Goal: Task Accomplishment & Management: Use online tool/utility

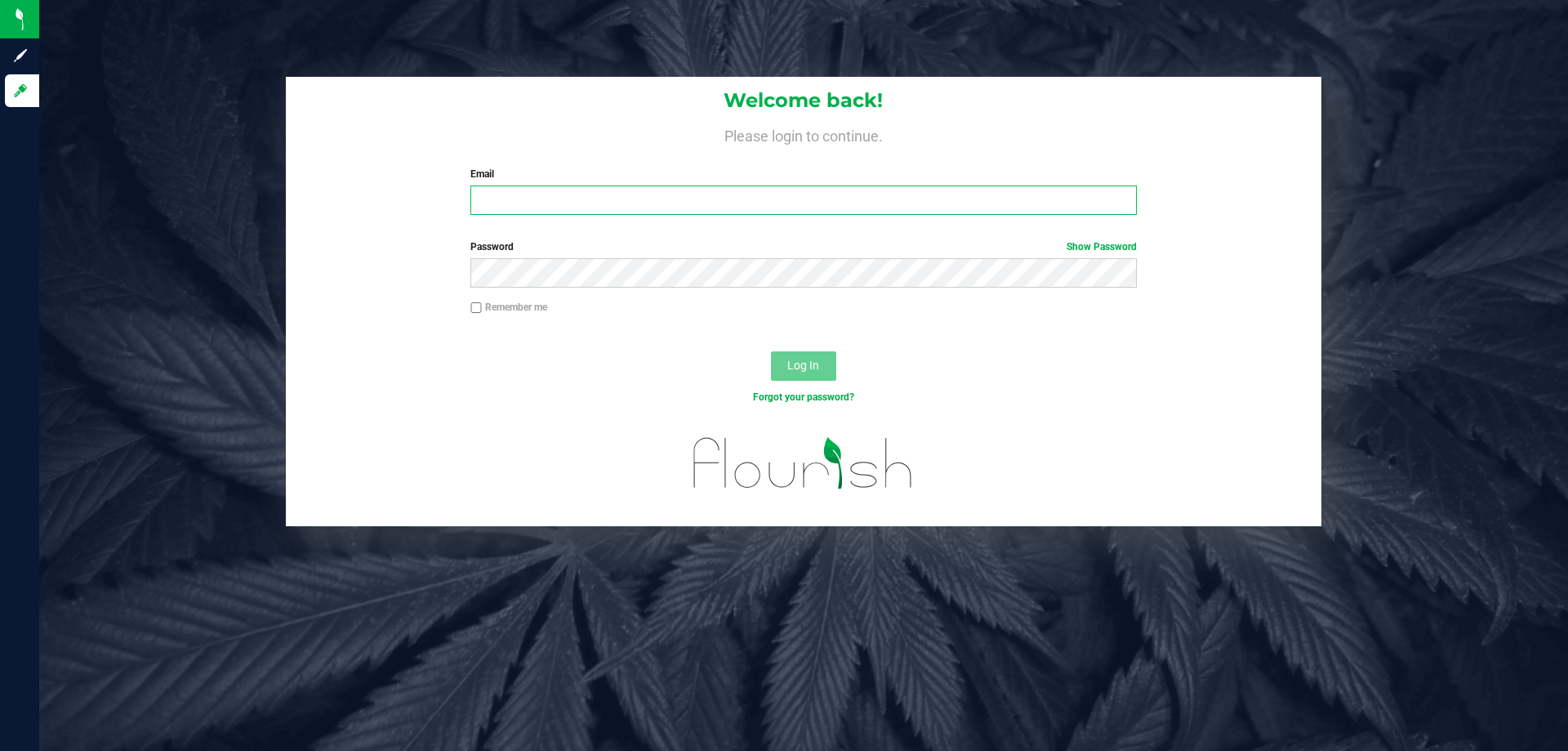
click at [768, 197] on input "Email" at bounding box center [803, 199] width 665 height 29
type input "[EMAIL_ADDRESS][DOMAIN_NAME]"
click at [771, 351] on button "Log In" at bounding box center [803, 365] width 65 height 29
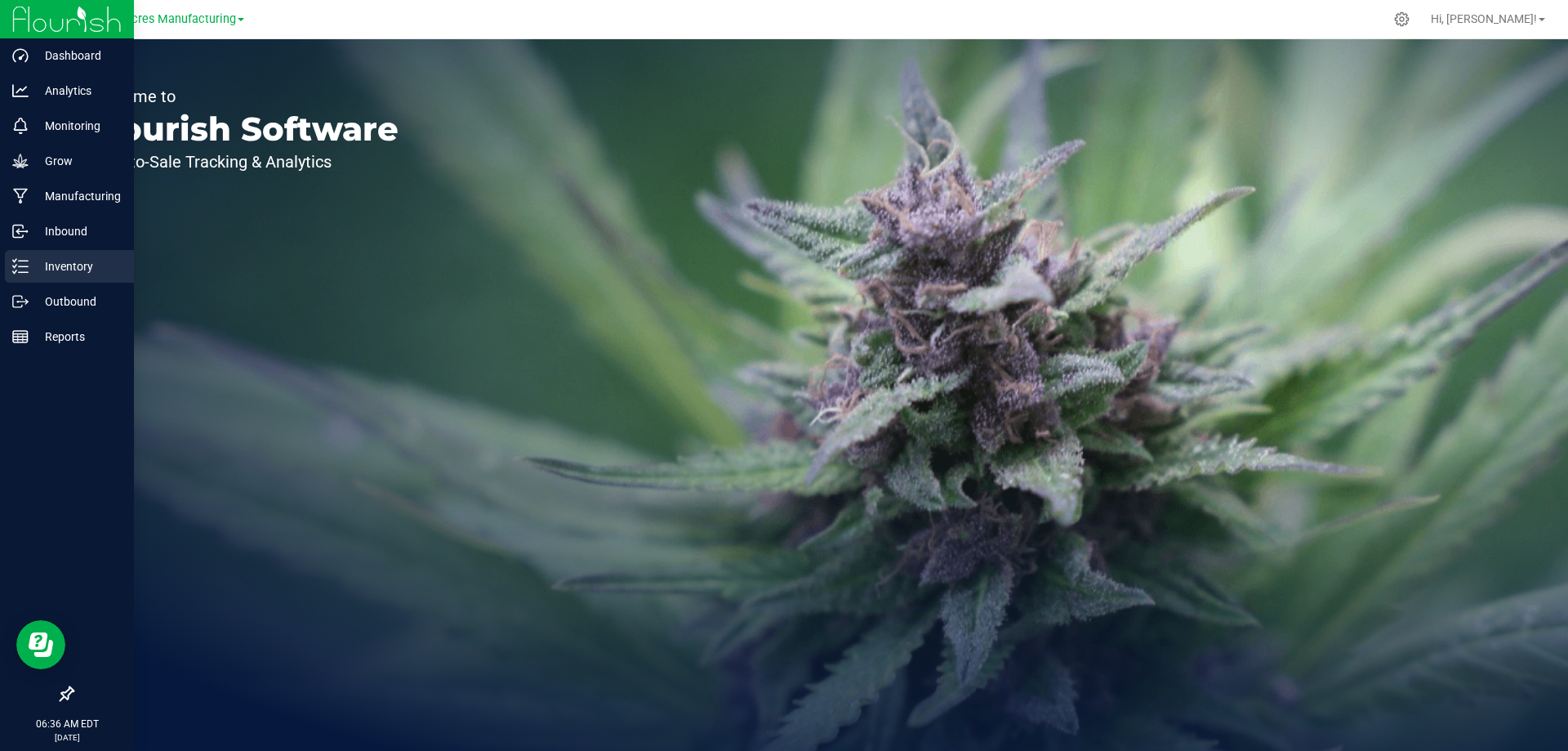
click at [44, 275] on p "Inventory" at bounding box center [78, 266] width 98 height 19
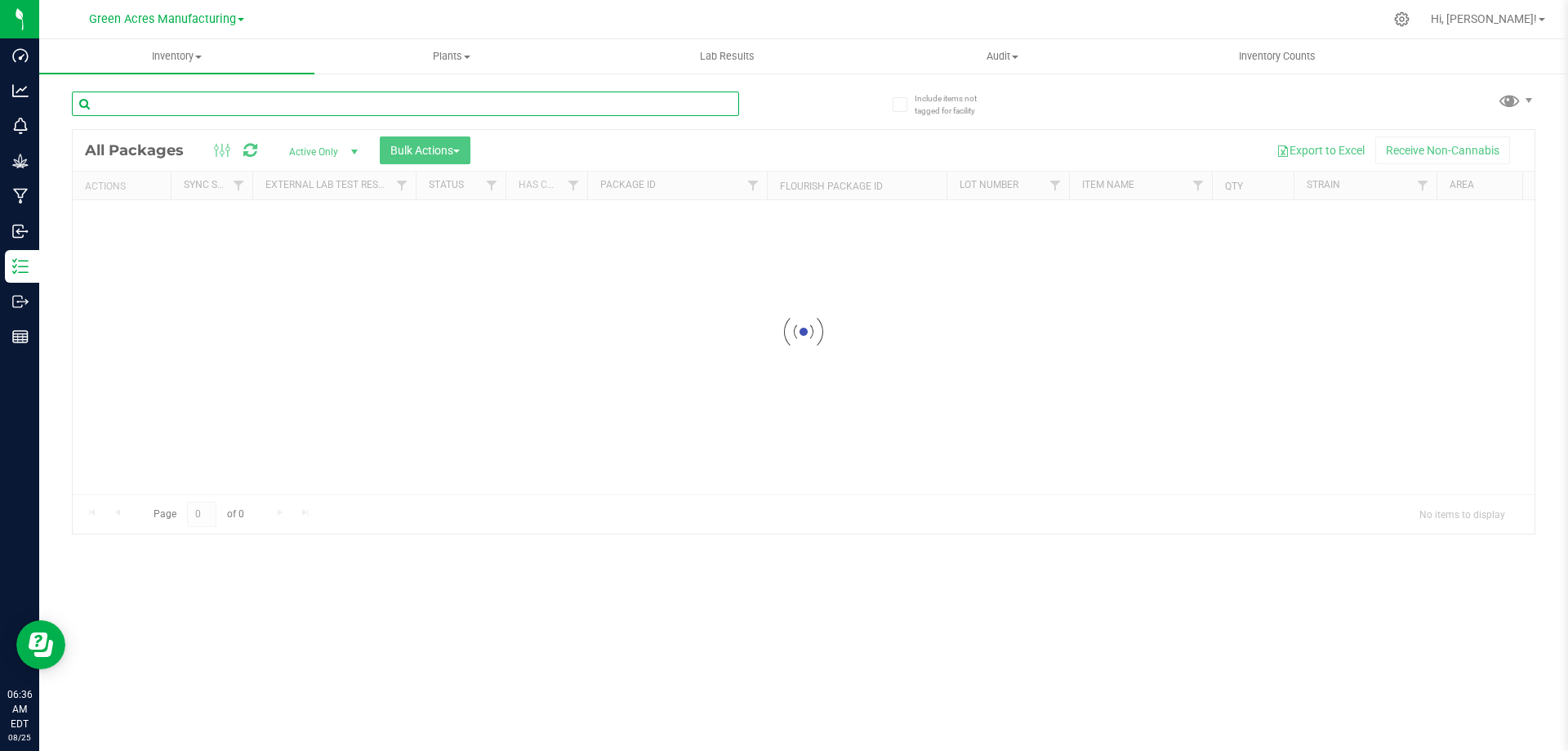
click at [529, 111] on input "text" at bounding box center [406, 104] width 667 height 25
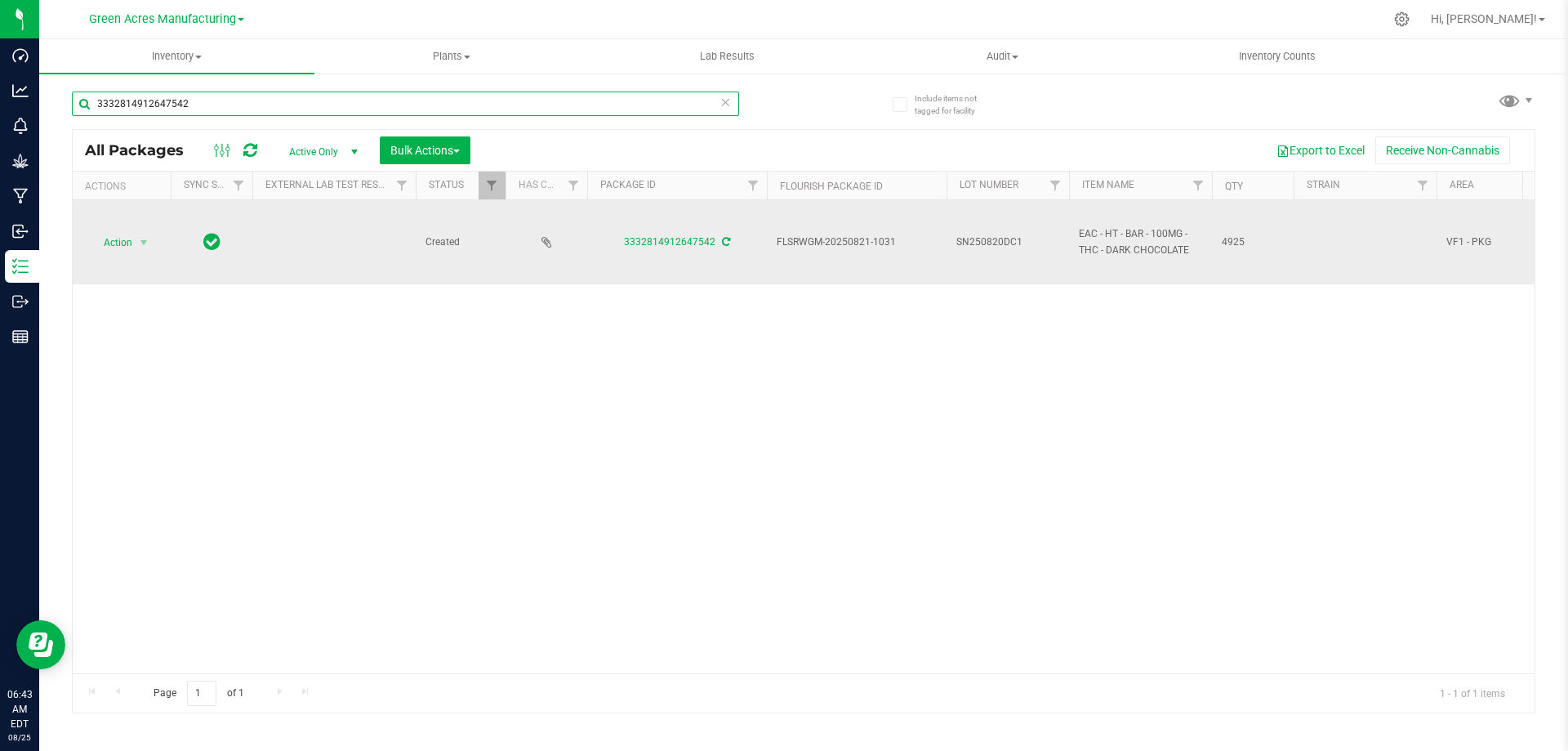
type input "3332814912647542"
click at [1031, 252] on td "SN250820DC1" at bounding box center [1008, 242] width 123 height 84
type input "SN250820DC1-0825"
click at [108, 242] on span "Action" at bounding box center [111, 242] width 44 height 23
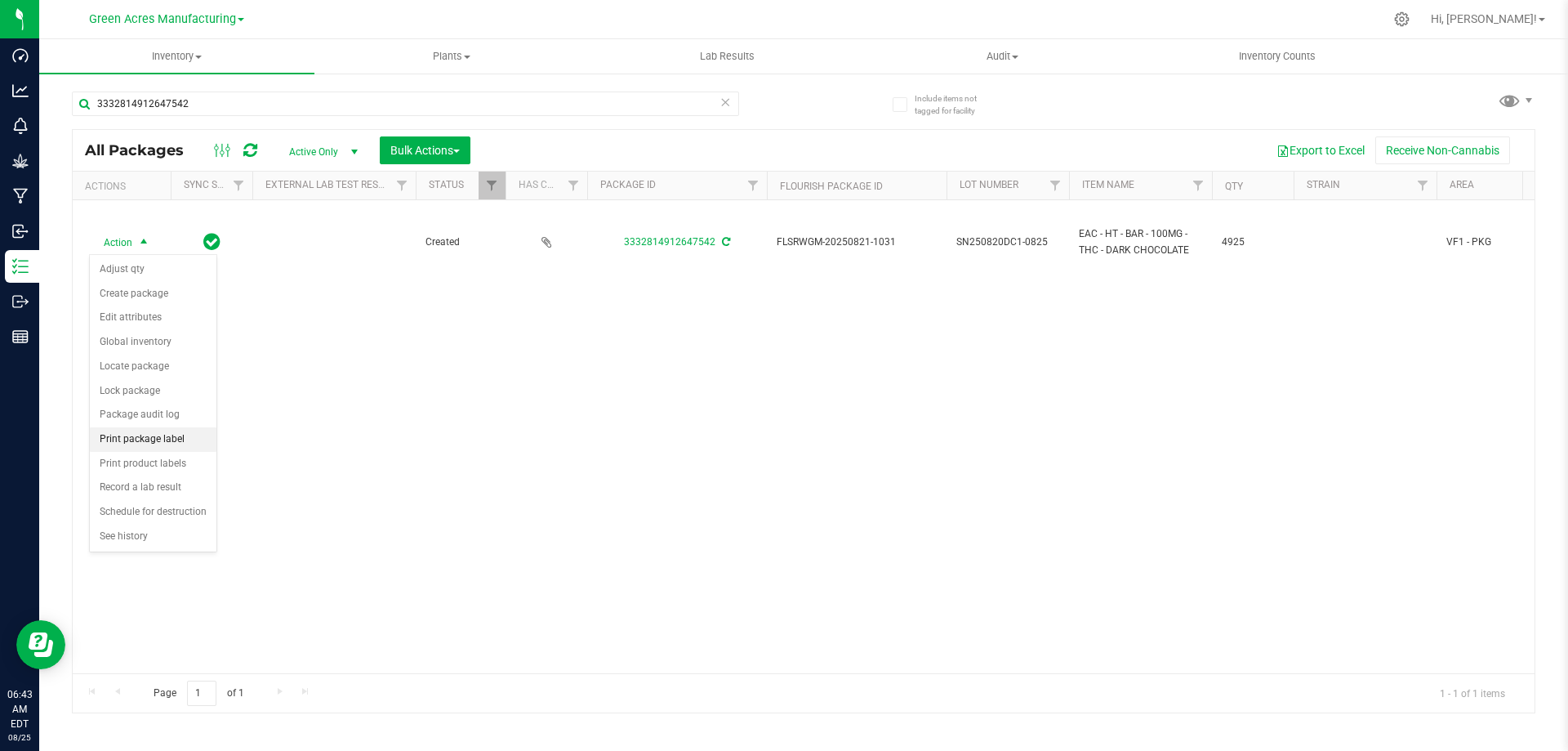
click at [169, 440] on li "Print package label" at bounding box center [153, 440] width 126 height 25
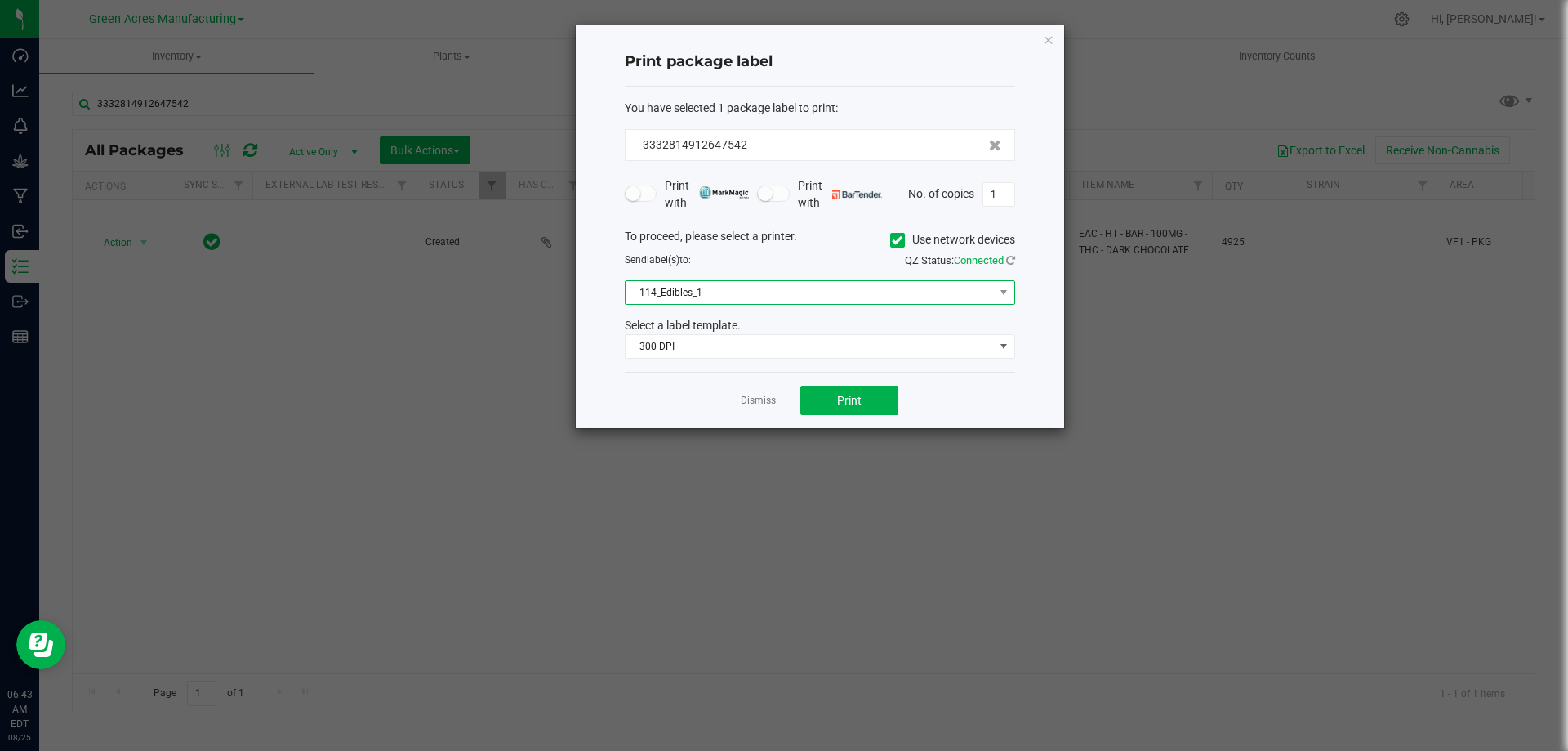
click at [824, 290] on span "114_Edibles_1" at bounding box center [810, 292] width 369 height 23
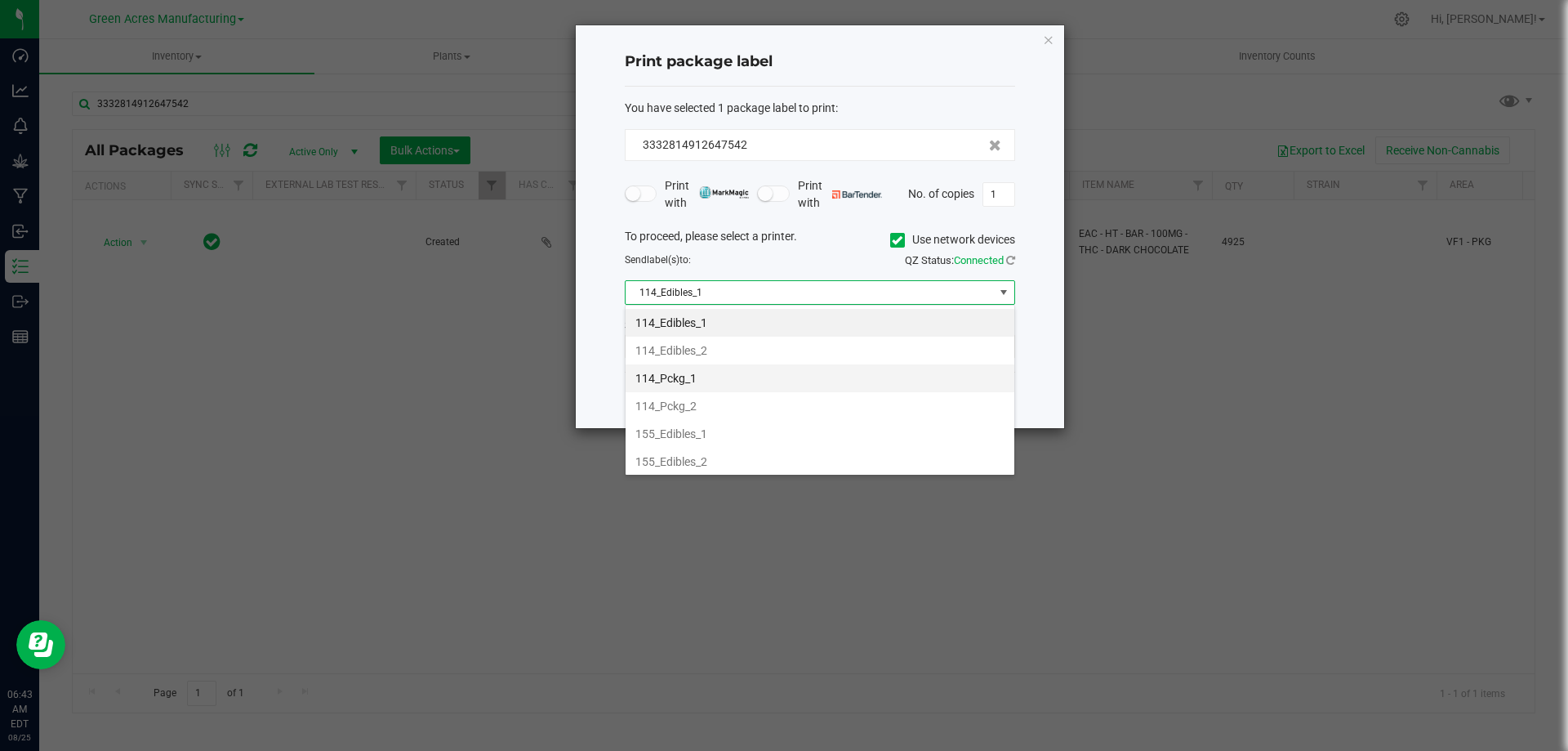
scroll to position [25, 391]
click at [742, 444] on li "155_Edibles_1" at bounding box center [820, 434] width 389 height 28
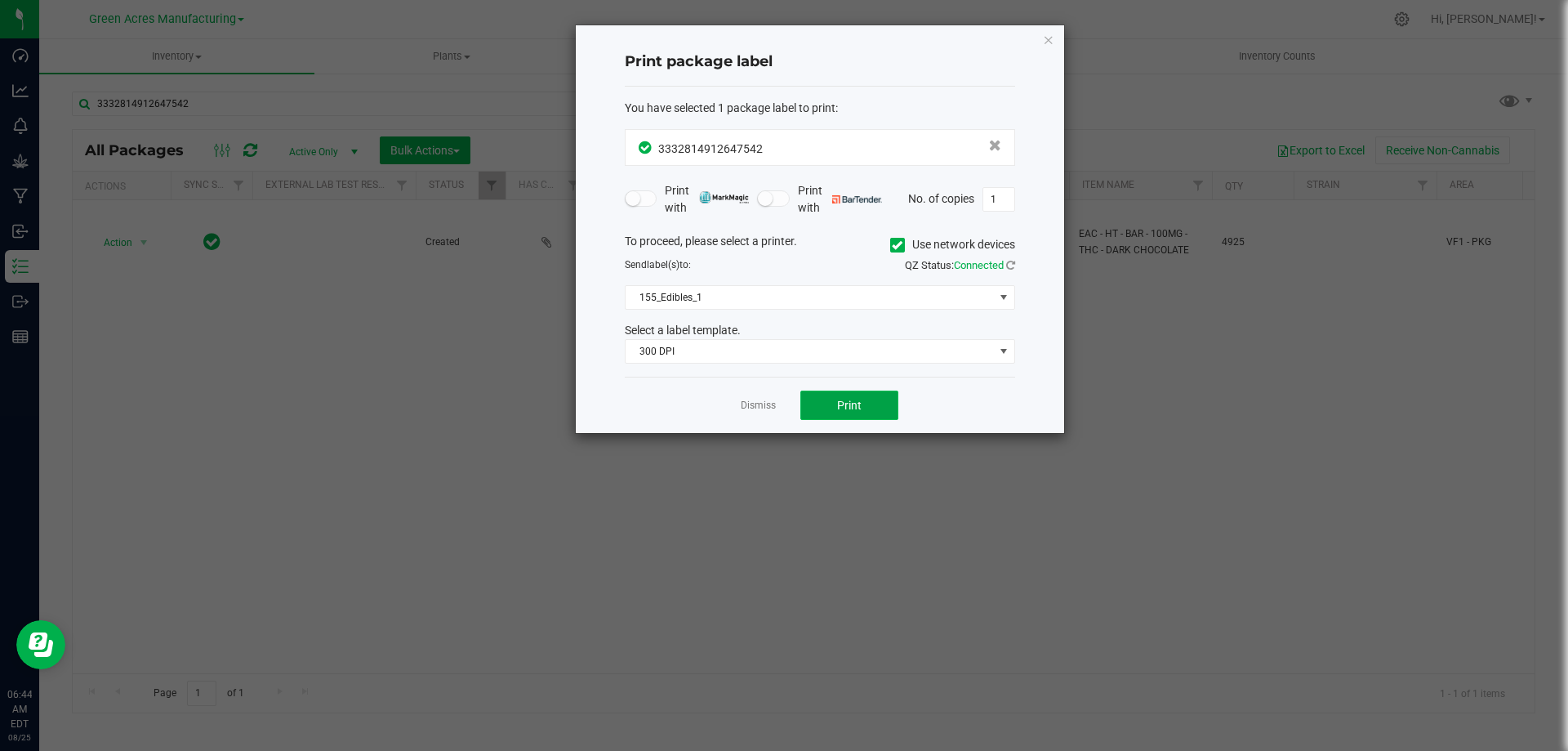
click at [857, 407] on span "Print" at bounding box center [850, 405] width 25 height 13
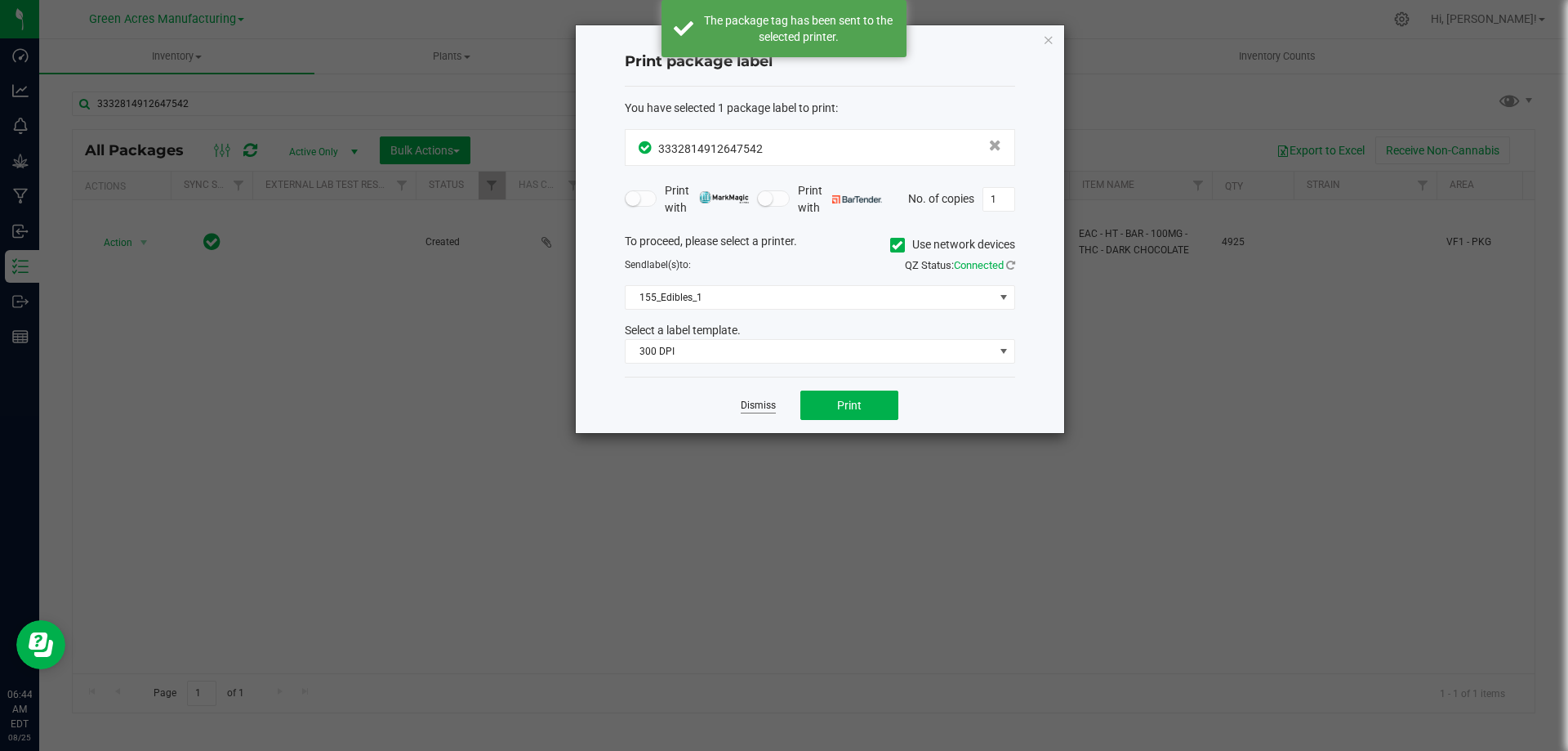
click at [773, 408] on link "Dismiss" at bounding box center [759, 406] width 35 height 14
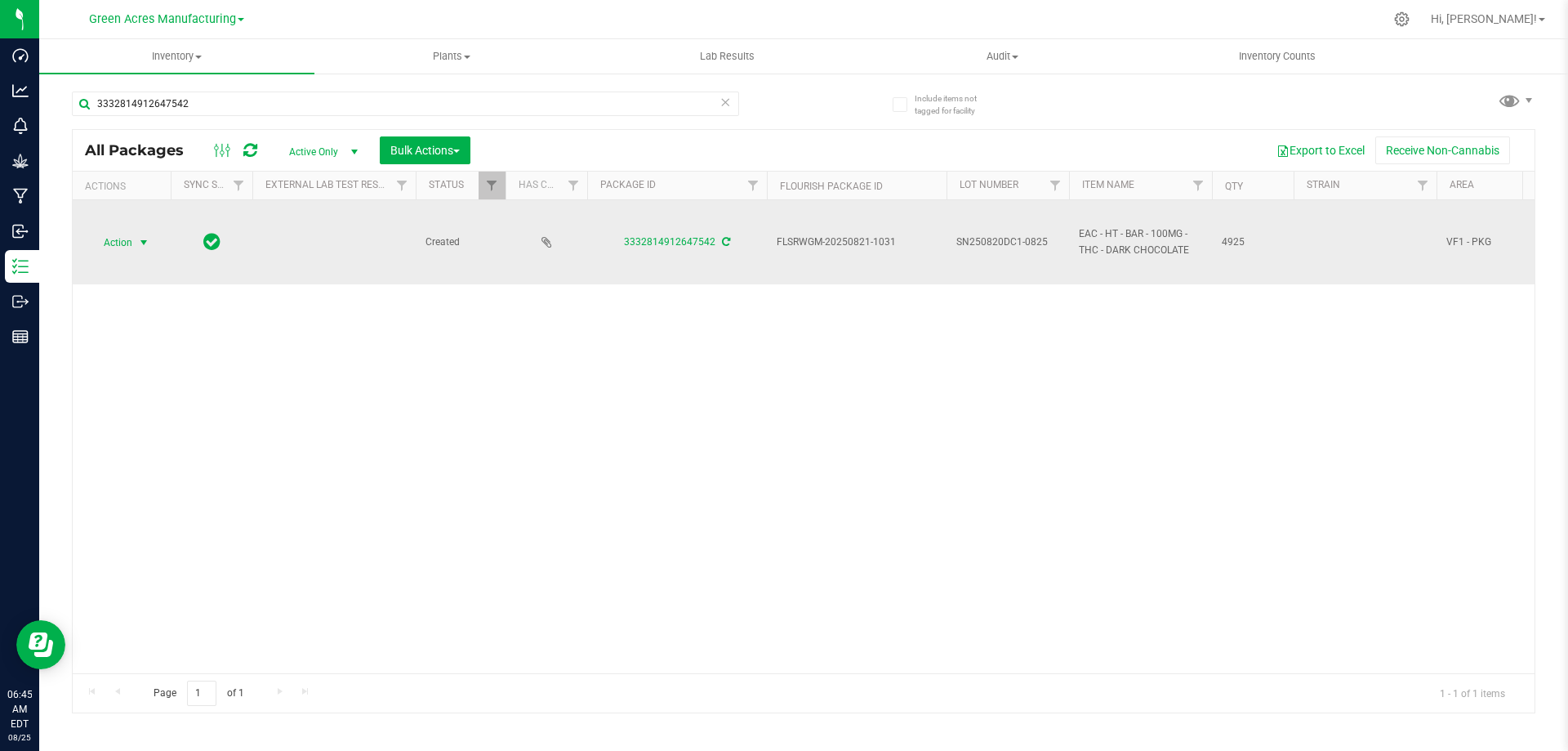
click at [130, 246] on span "Action" at bounding box center [111, 242] width 44 height 23
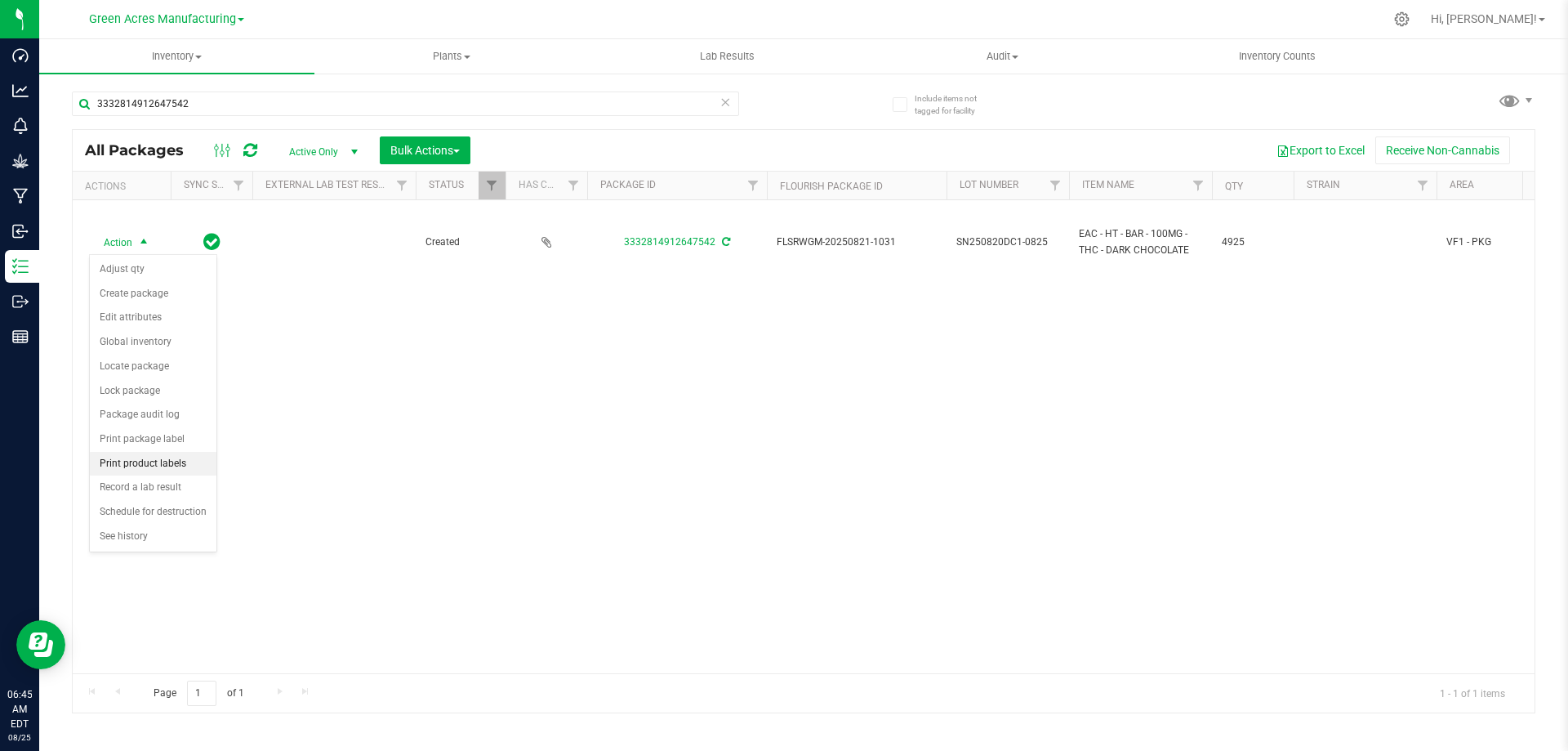
click at [153, 455] on li "Print product labels" at bounding box center [153, 464] width 126 height 25
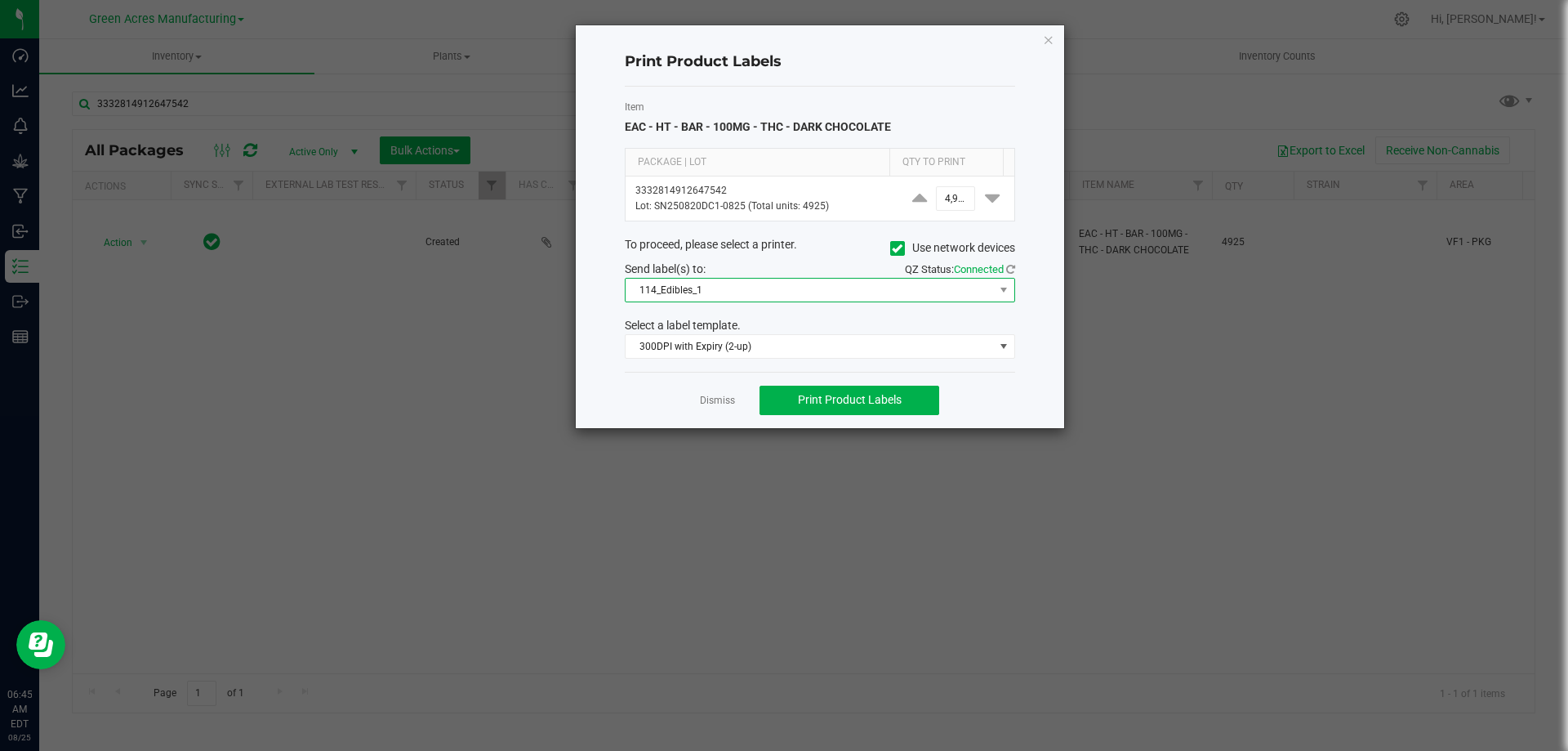
click at [834, 292] on span "114_Edibles_1" at bounding box center [810, 290] width 369 height 23
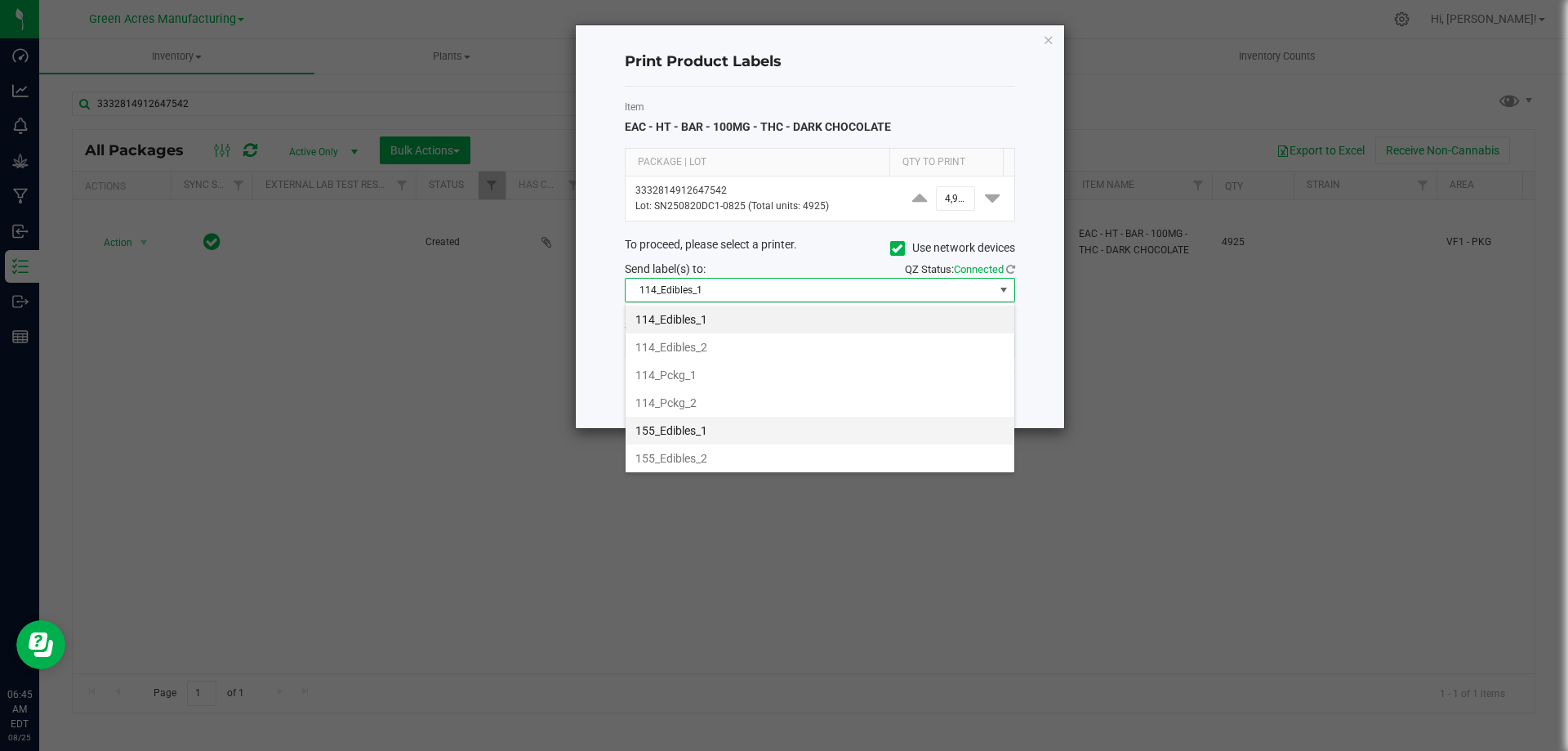
click at [735, 424] on li "155_Edibles_1" at bounding box center [820, 430] width 389 height 28
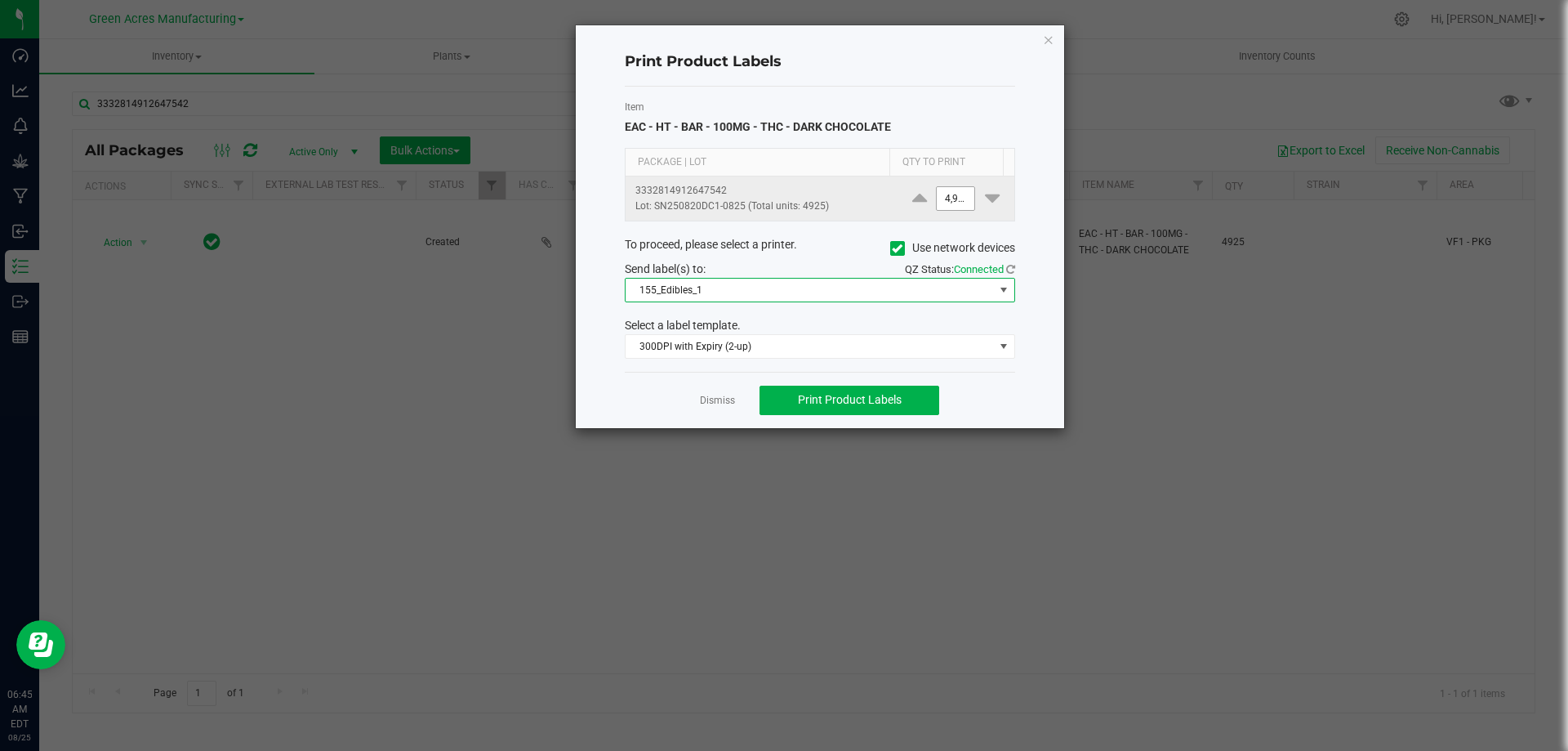
type input "4925"
click at [944, 204] on input "4925" at bounding box center [955, 199] width 38 height 23
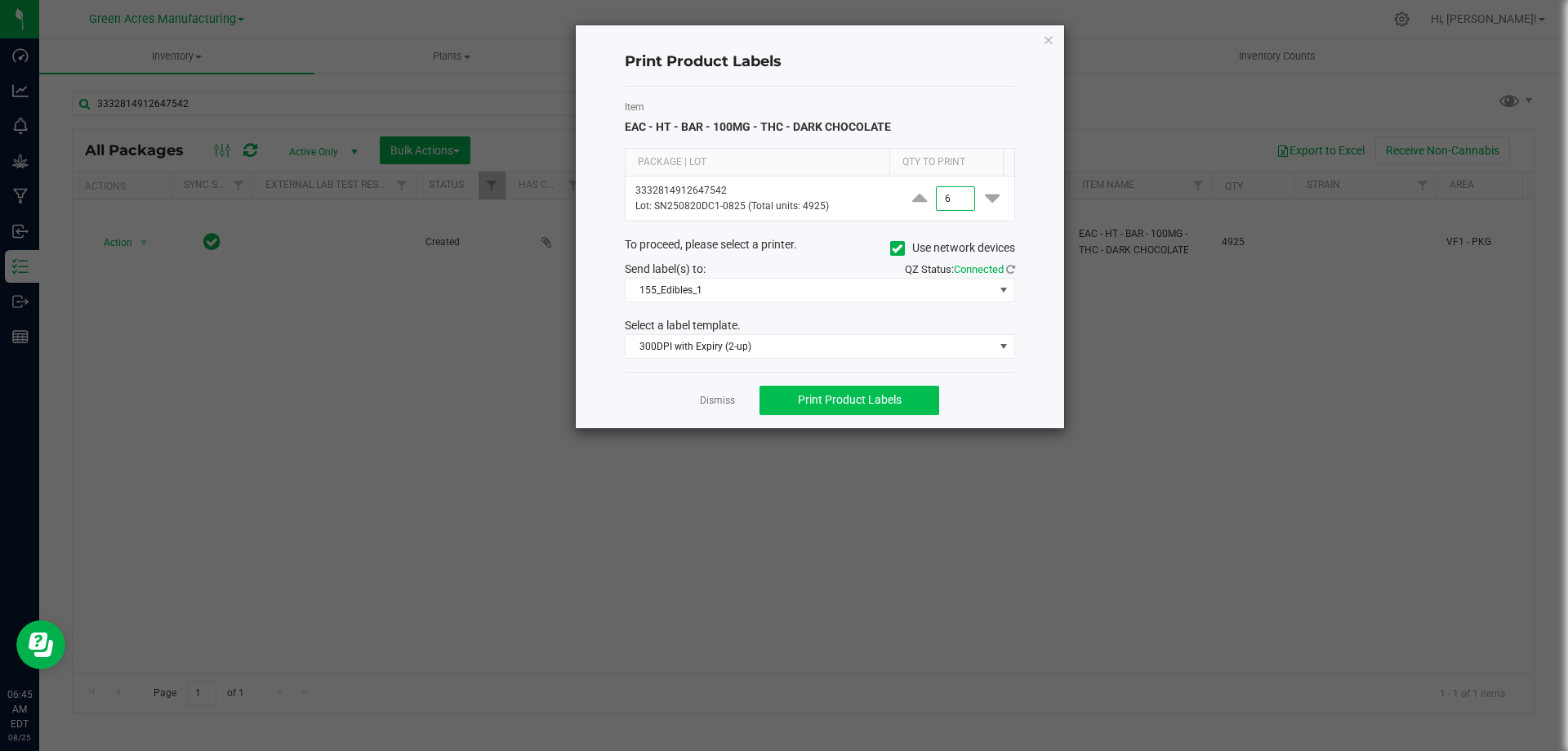
type input "6"
click at [846, 408] on button "Print Product Labels" at bounding box center [849, 400] width 180 height 29
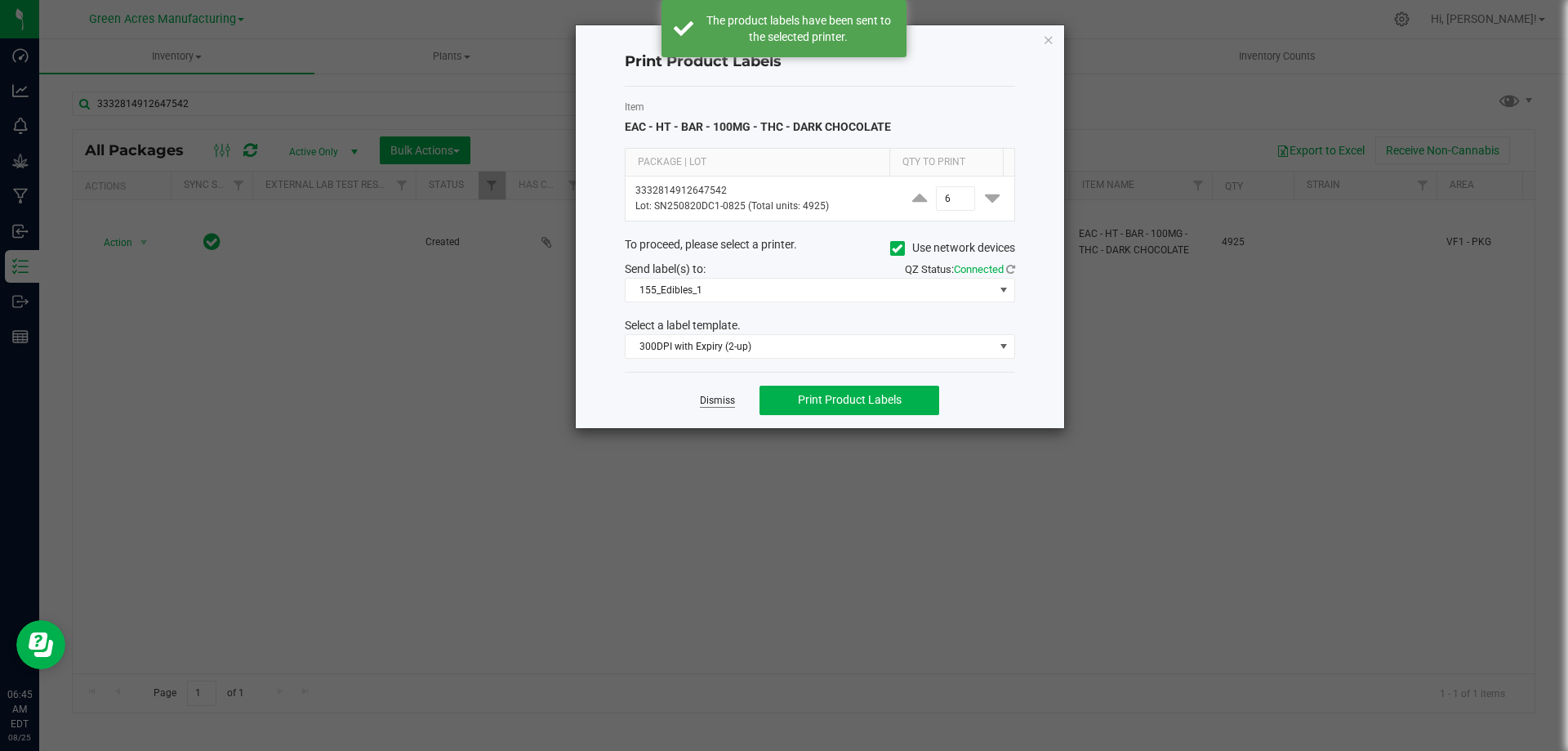
click at [716, 404] on link "Dismiss" at bounding box center [717, 401] width 35 height 14
